Goal: Transaction & Acquisition: Purchase product/service

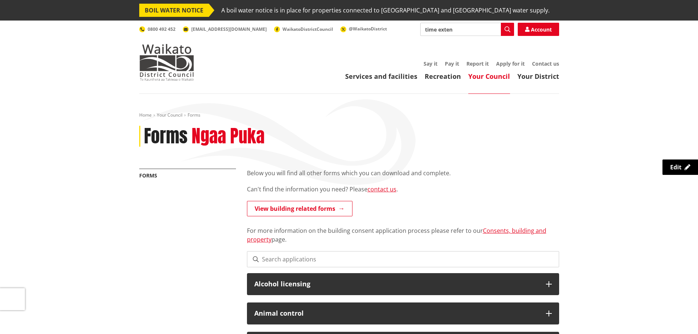
click at [492, 29] on input "time exten" at bounding box center [467, 29] width 94 height 13
click at [453, 65] on link "Pay it" at bounding box center [452, 63] width 14 height 7
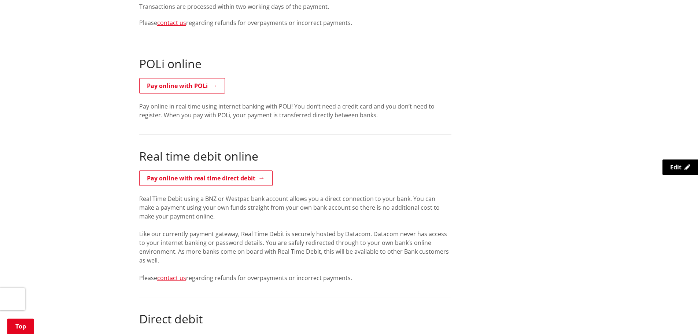
scroll to position [507, 0]
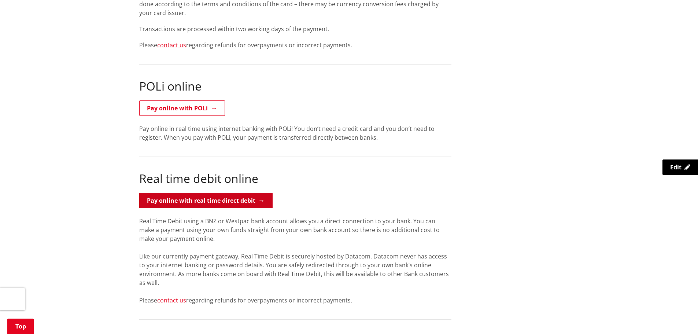
click at [249, 197] on link "Pay online with real time direct debit" at bounding box center [205, 200] width 133 height 15
